Goal: Task Accomplishment & Management: Use online tool/utility

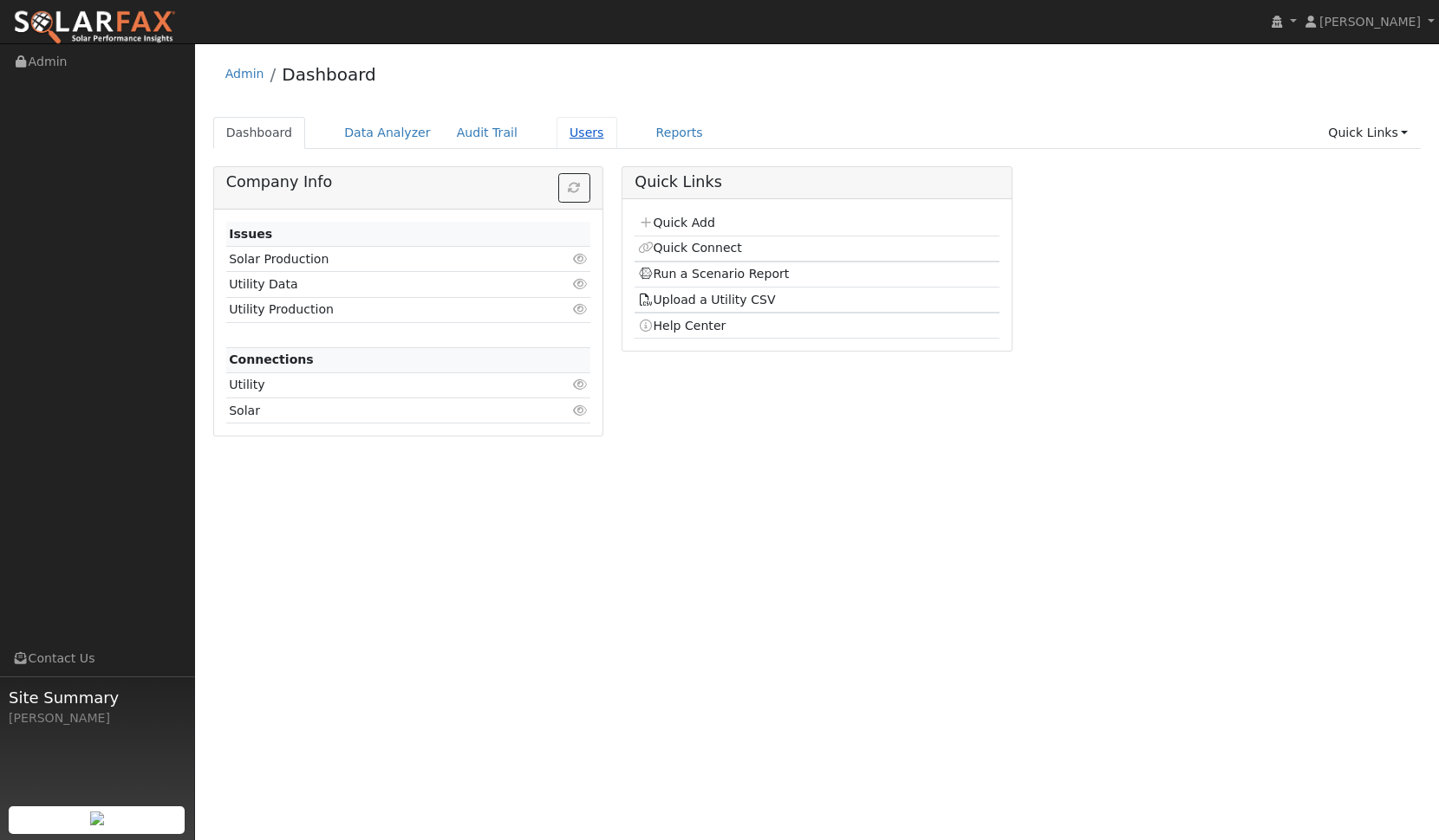
click at [556, 136] on link "Users" at bounding box center [586, 133] width 60 height 32
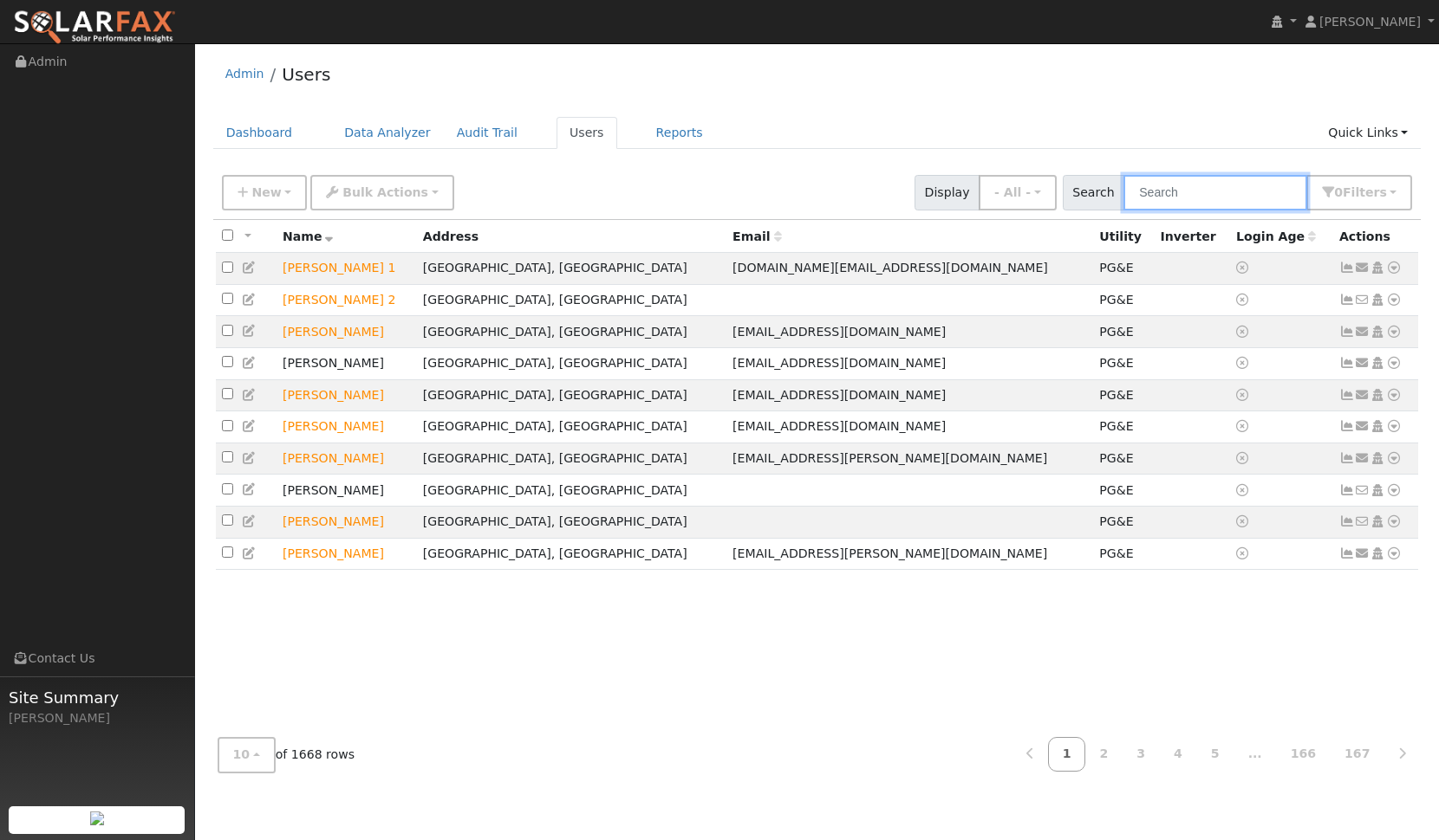
click at [1189, 195] on input "text" at bounding box center [1215, 192] width 184 height 35
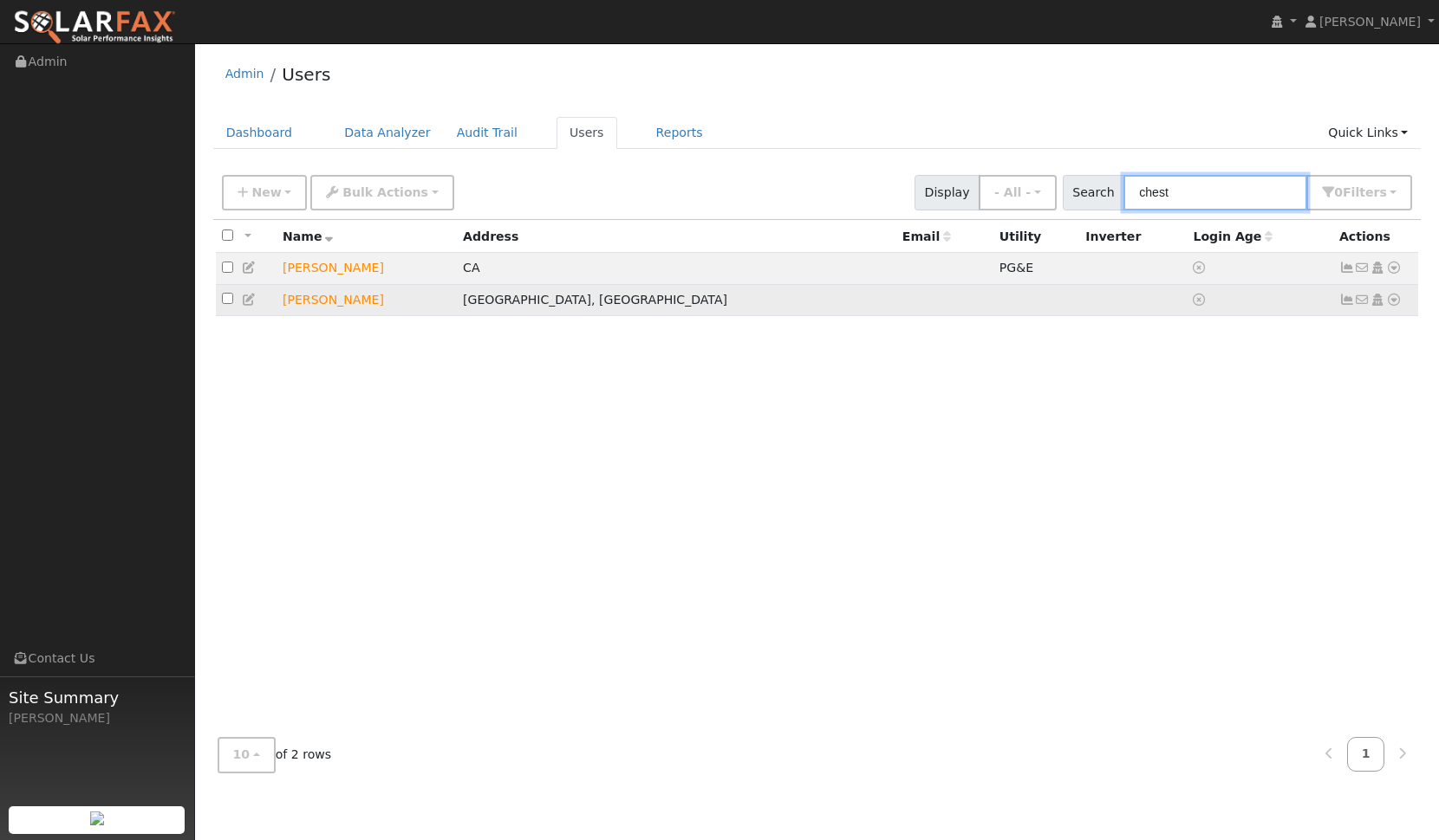
type input "chest"
click at [310, 303] on td "[PERSON_NAME]" at bounding box center [366, 300] width 181 height 32
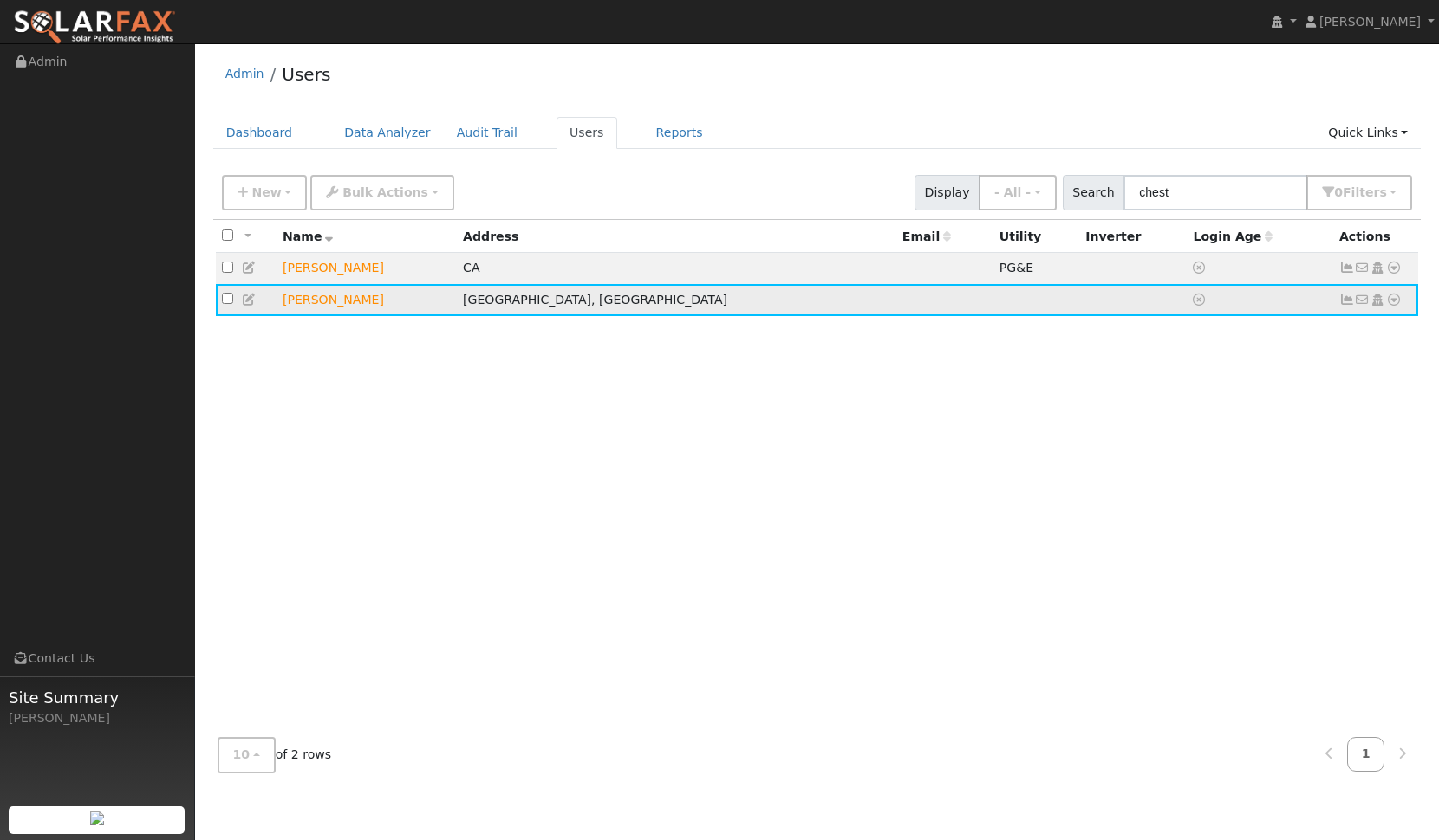
click at [310, 303] on td "[PERSON_NAME]" at bounding box center [366, 300] width 181 height 32
click at [226, 302] on input "checkbox" at bounding box center [228, 298] width 11 height 11
checkbox input "true"
click at [1393, 304] on icon at bounding box center [1393, 299] width 15 height 12
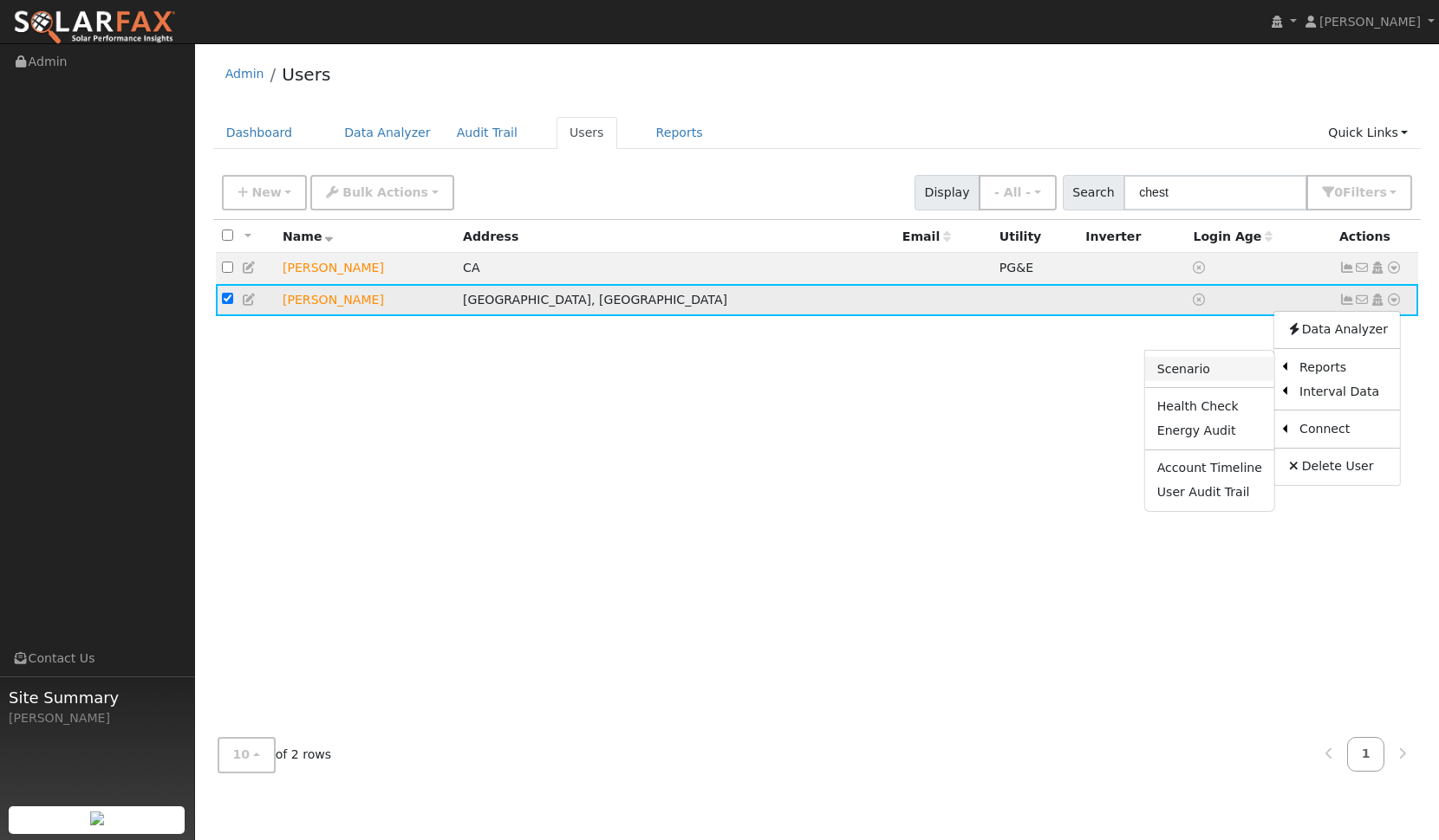
click at [1202, 376] on link "Scenario" at bounding box center [1209, 368] width 129 height 24
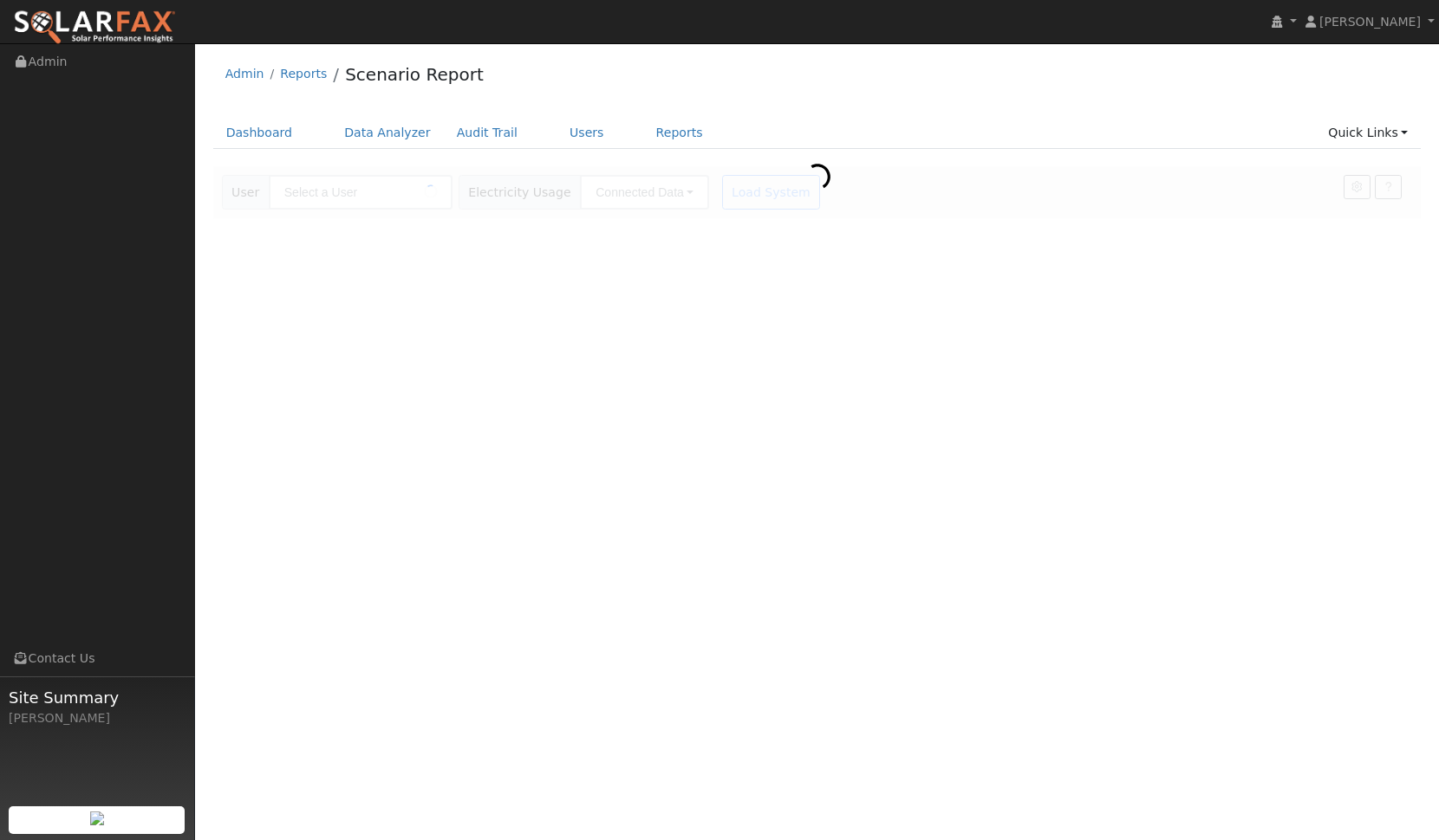
type input "[PERSON_NAME]"
type input "Pacific Gas & Electric"
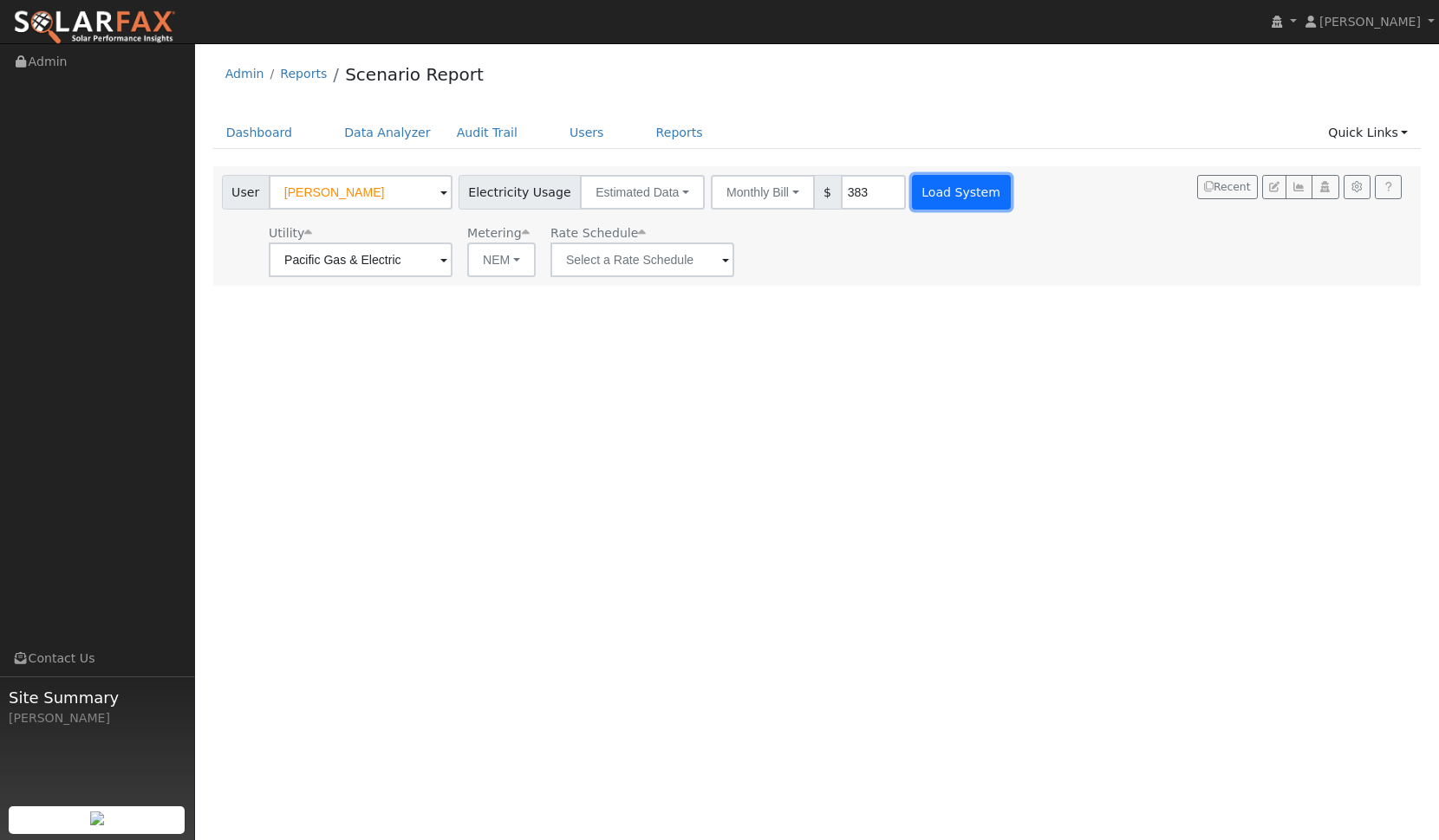
click at [936, 195] on button "Load System" at bounding box center [960, 192] width 98 height 34
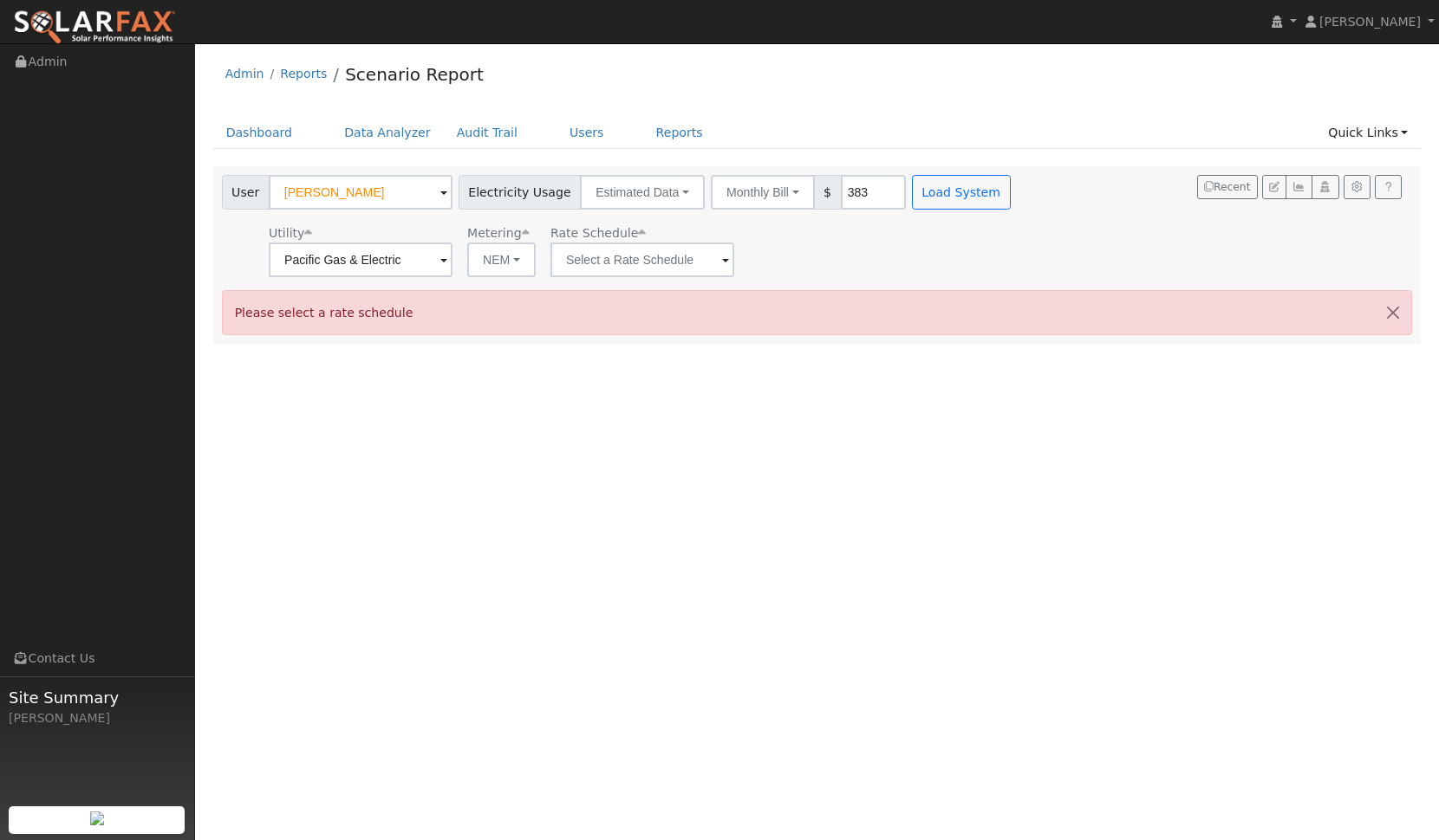
click at [929, 254] on div "Utility Pacific Gas & Electric Metering NEM NEM NBT Rate Schedule" at bounding box center [618, 248] width 799 height 59
click at [519, 257] on button "NEM" at bounding box center [502, 260] width 69 height 34
click at [682, 259] on input "text" at bounding box center [643, 260] width 184 height 34
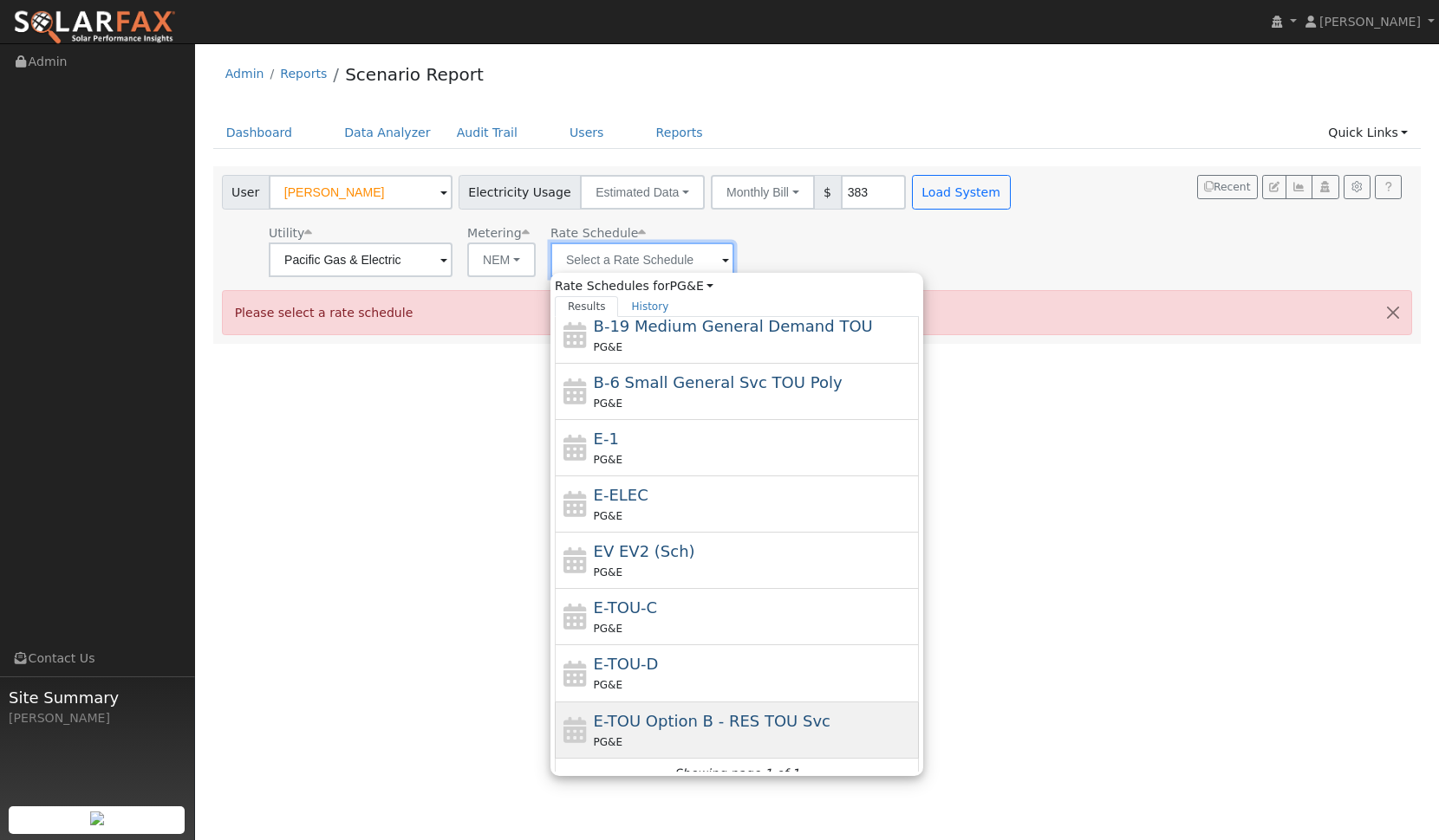
scroll to position [244, 0]
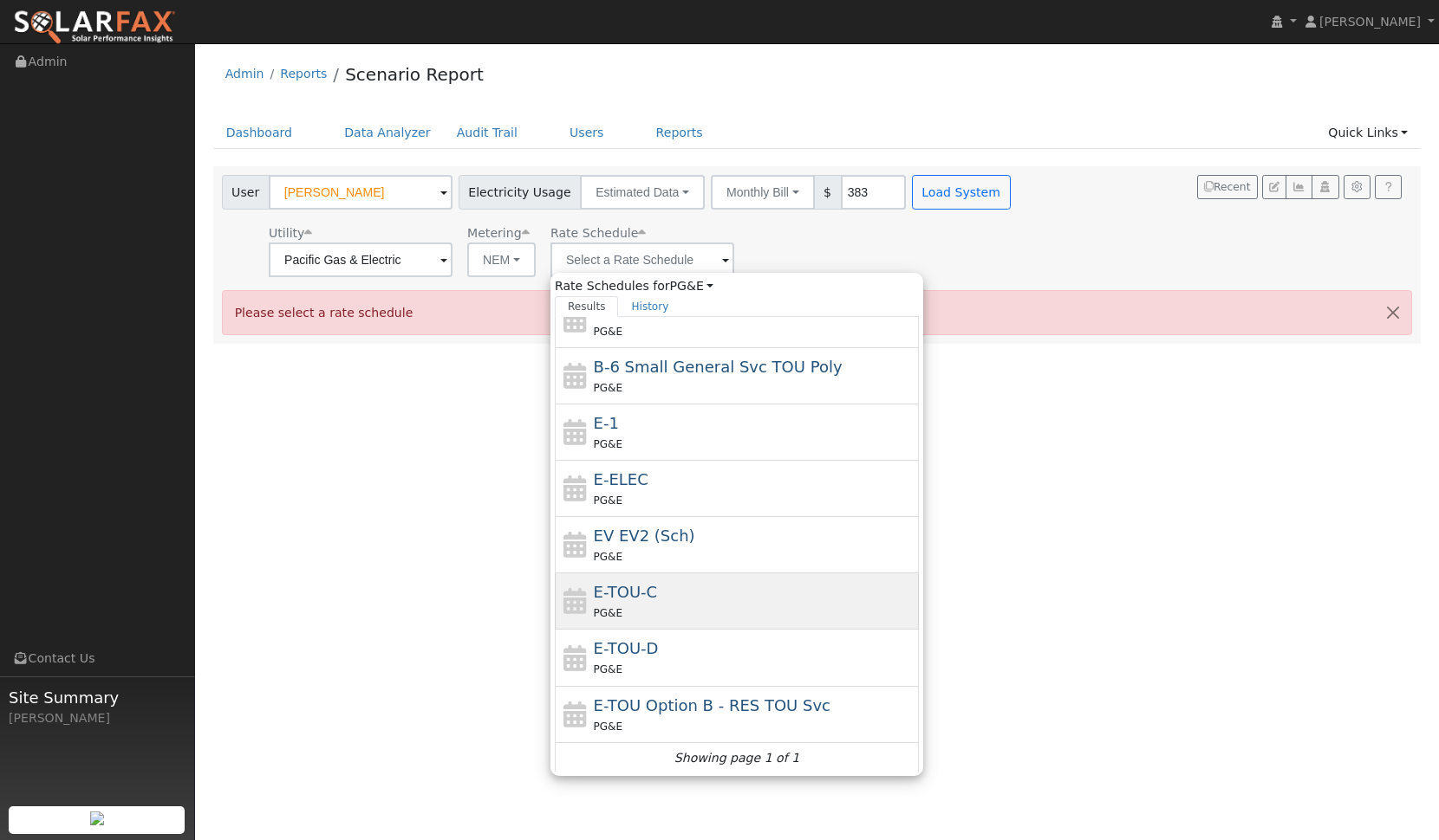
click at [717, 606] on div "PG&E" at bounding box center [754, 613] width 321 height 18
type input "E-TOU-C"
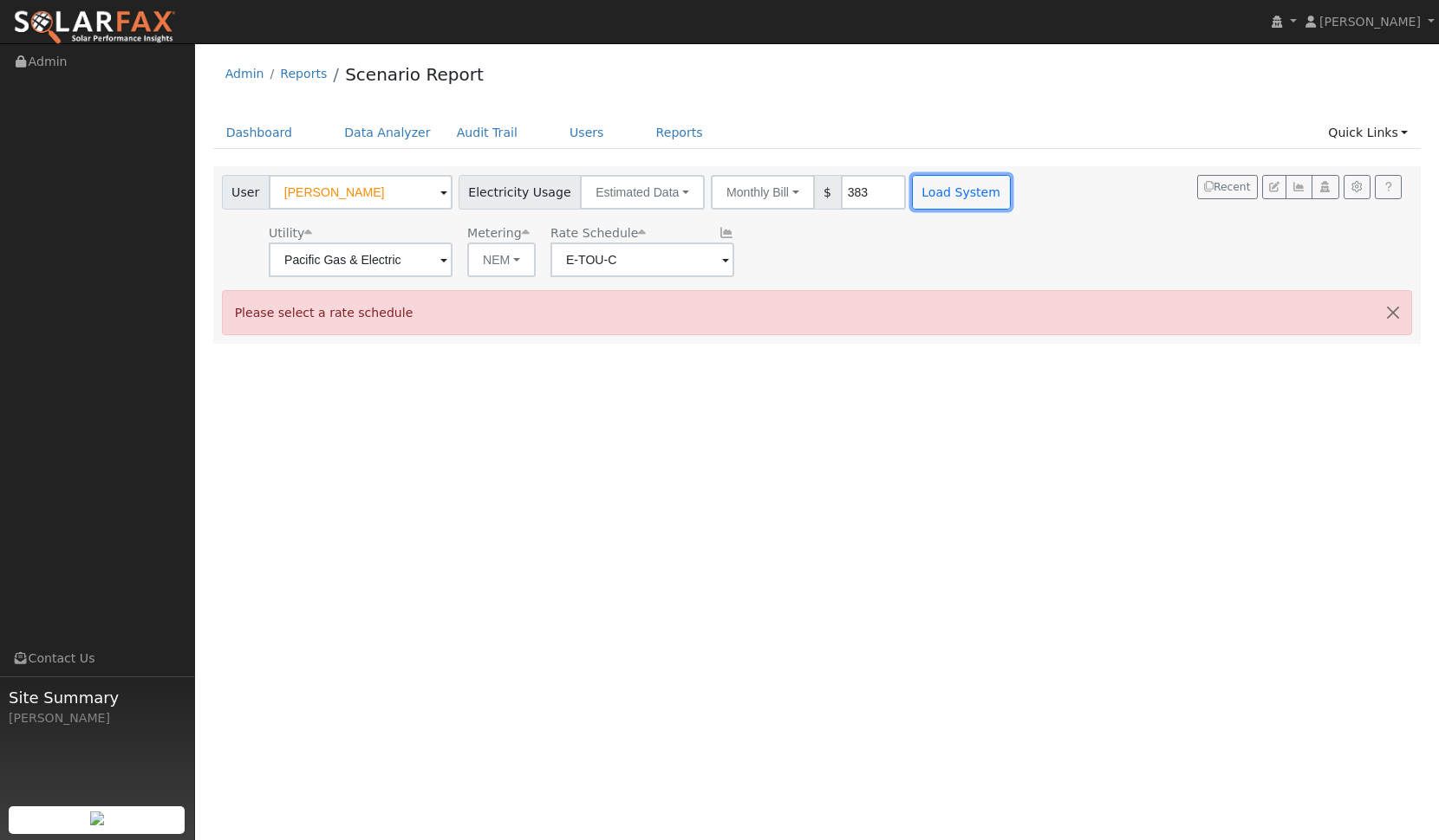
click at [947, 203] on button "Load System" at bounding box center [960, 192] width 98 height 34
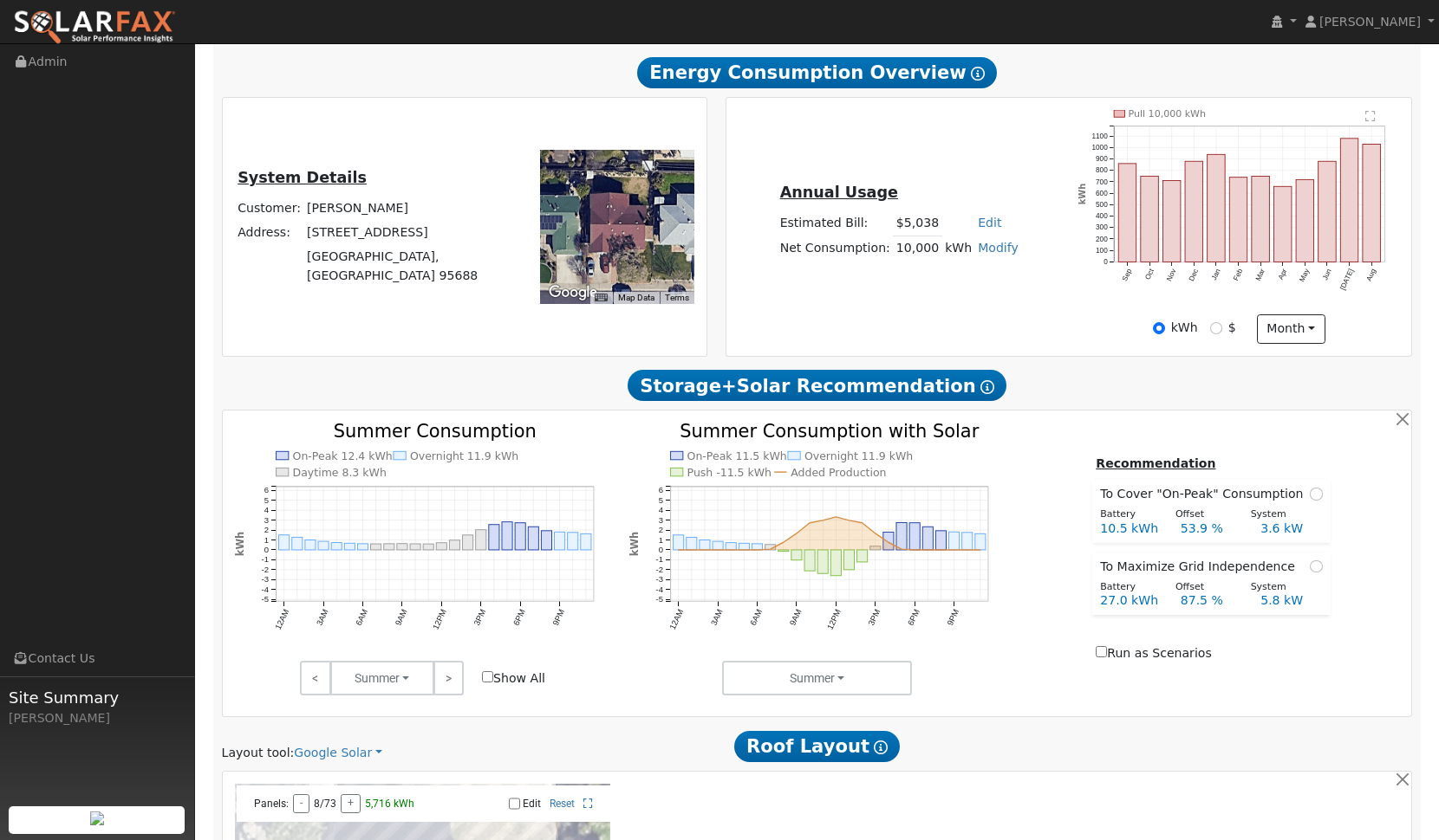
scroll to position [0, 0]
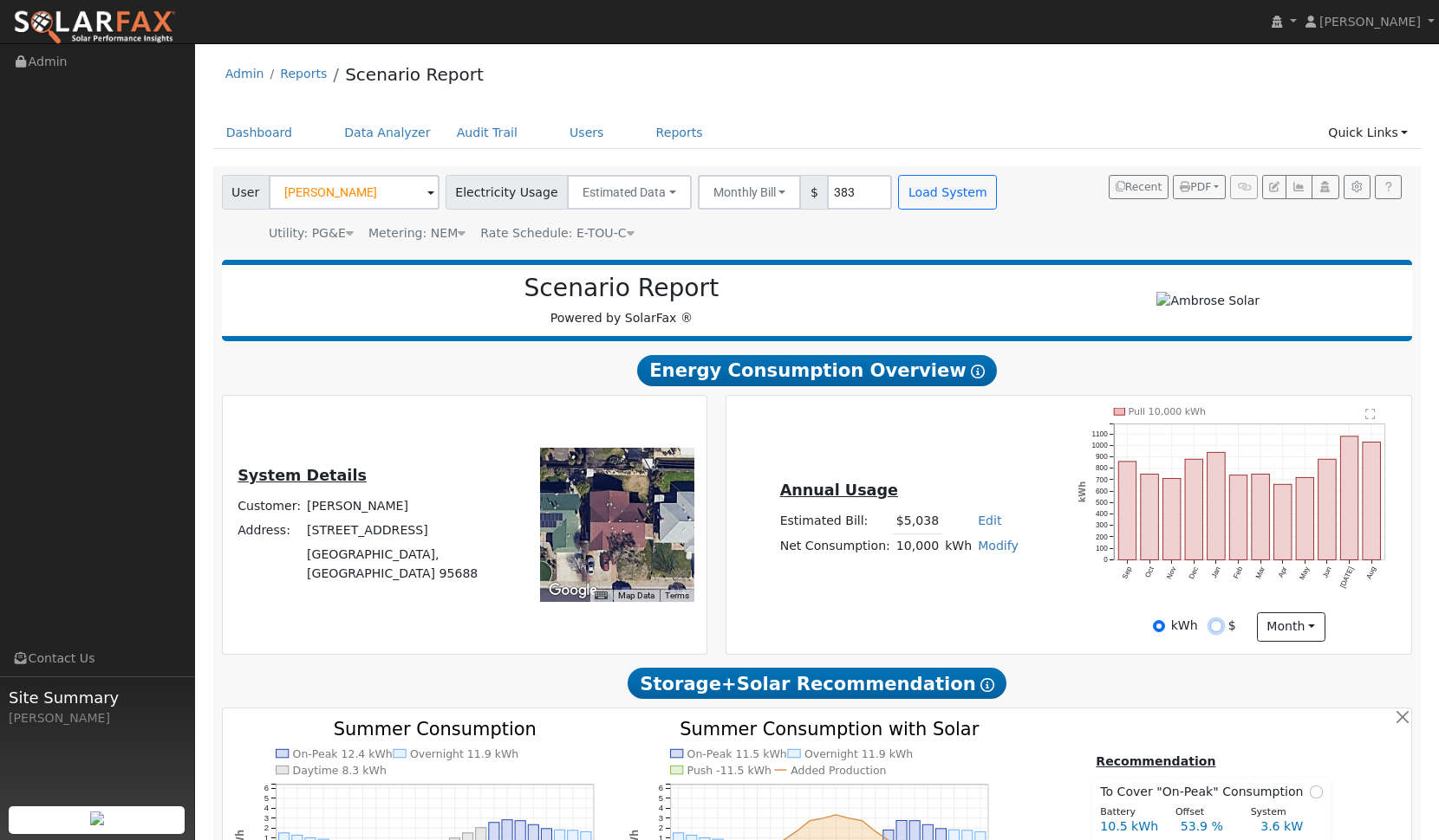
click at [1219, 624] on input "$" at bounding box center [1215, 626] width 12 height 12
radio input "true"
click at [1164, 625] on input "kWh" at bounding box center [1158, 626] width 12 height 12
radio input "true"
radio input "false"
